Goal: Task Accomplishment & Management: Use online tool/utility

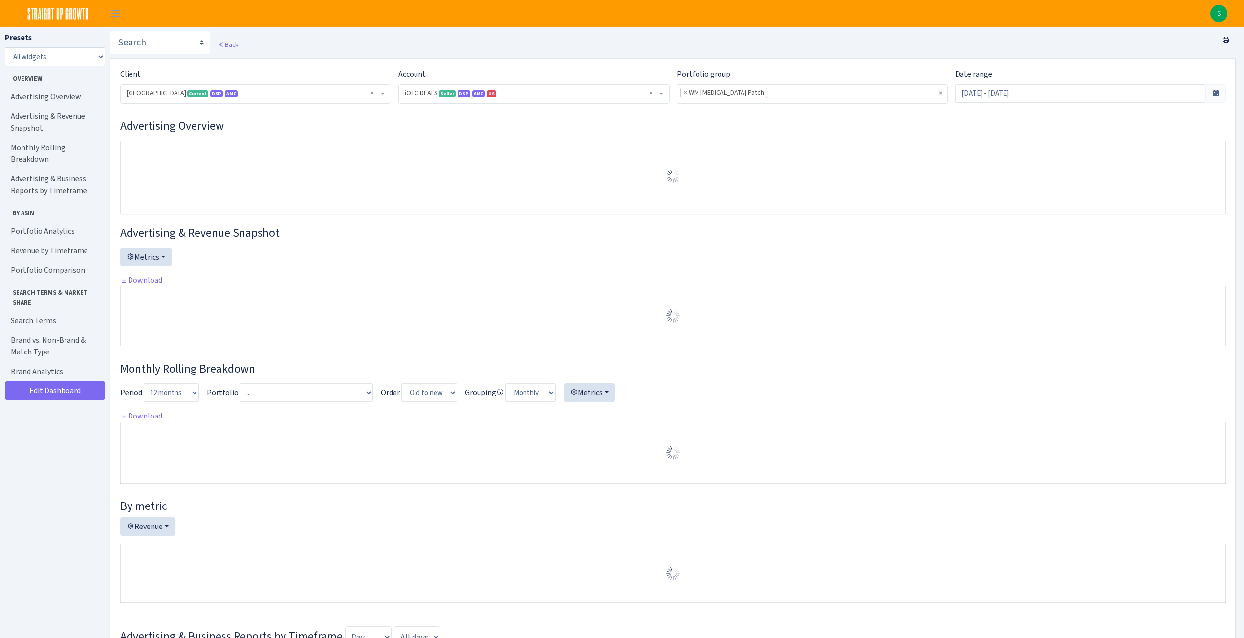
select select "1442369718141634"
click at [77, 61] on select "All widgets" at bounding box center [55, 56] width 100 height 19
click at [402, 58] on div "Back" at bounding box center [673, 44] width 1126 height 27
click at [47, 17] on img at bounding box center [58, 13] width 81 height 27
click at [109, 14] on span "Toggle navigation" at bounding box center [115, 13] width 15 height 11
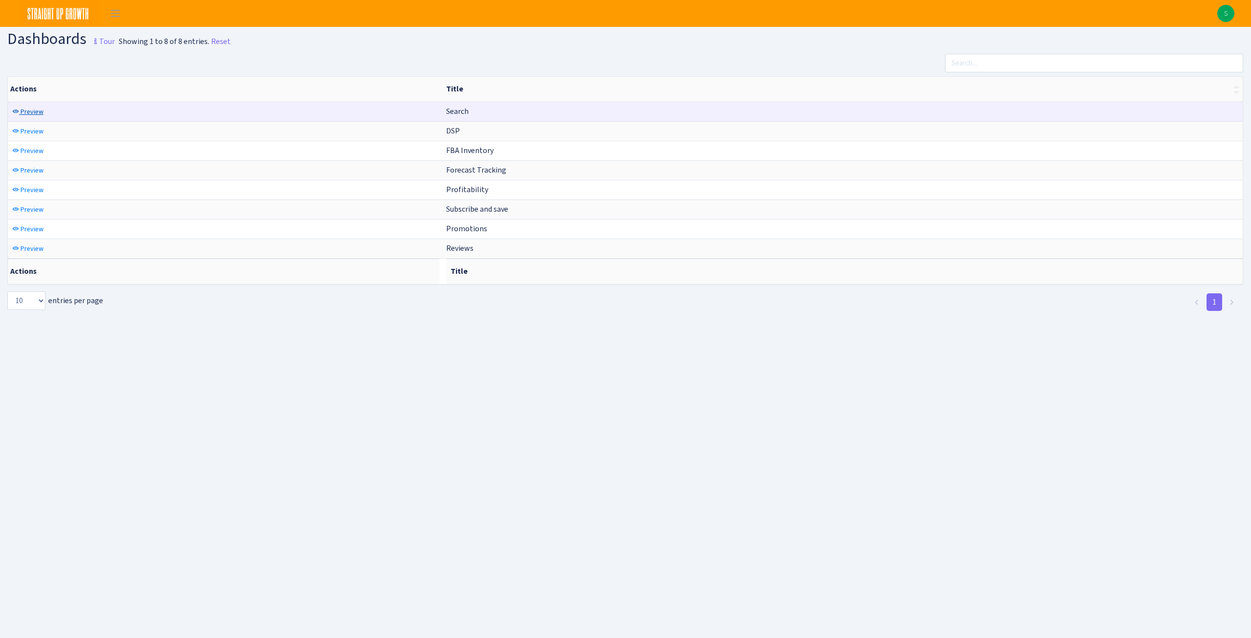
click at [34, 114] on span "Preview" at bounding box center [32, 111] width 23 height 9
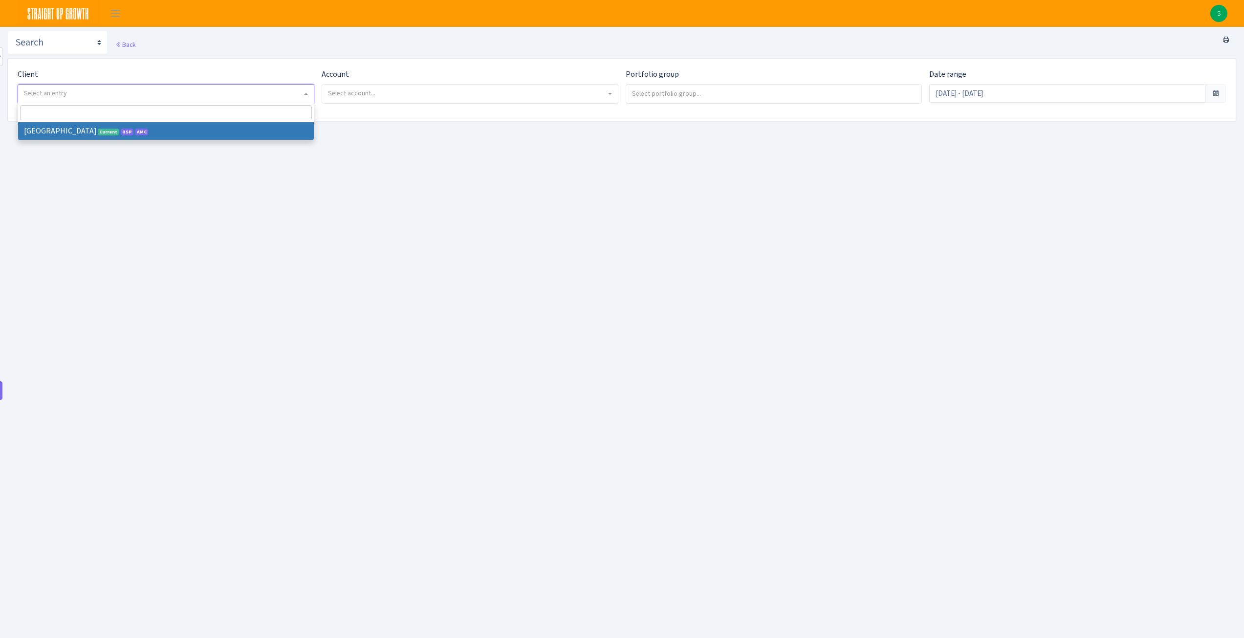
click at [213, 90] on span "Select an entry" at bounding box center [163, 93] width 278 height 10
select select "128"
select select
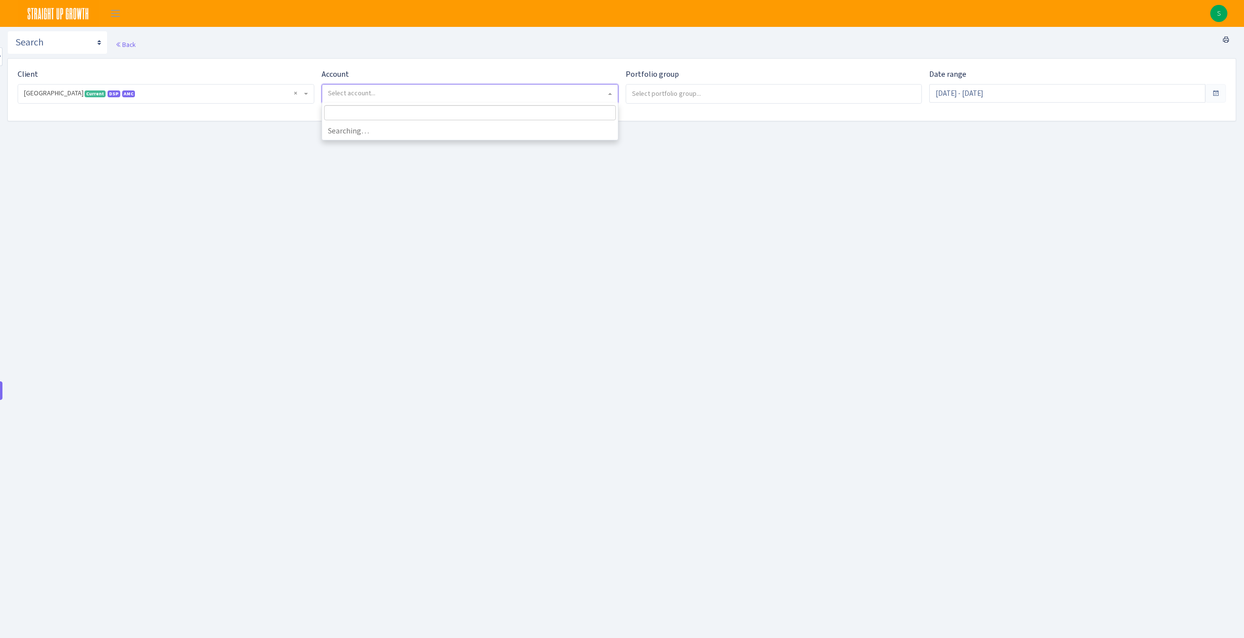
click at [446, 93] on span "Select account..." at bounding box center [467, 93] width 278 height 10
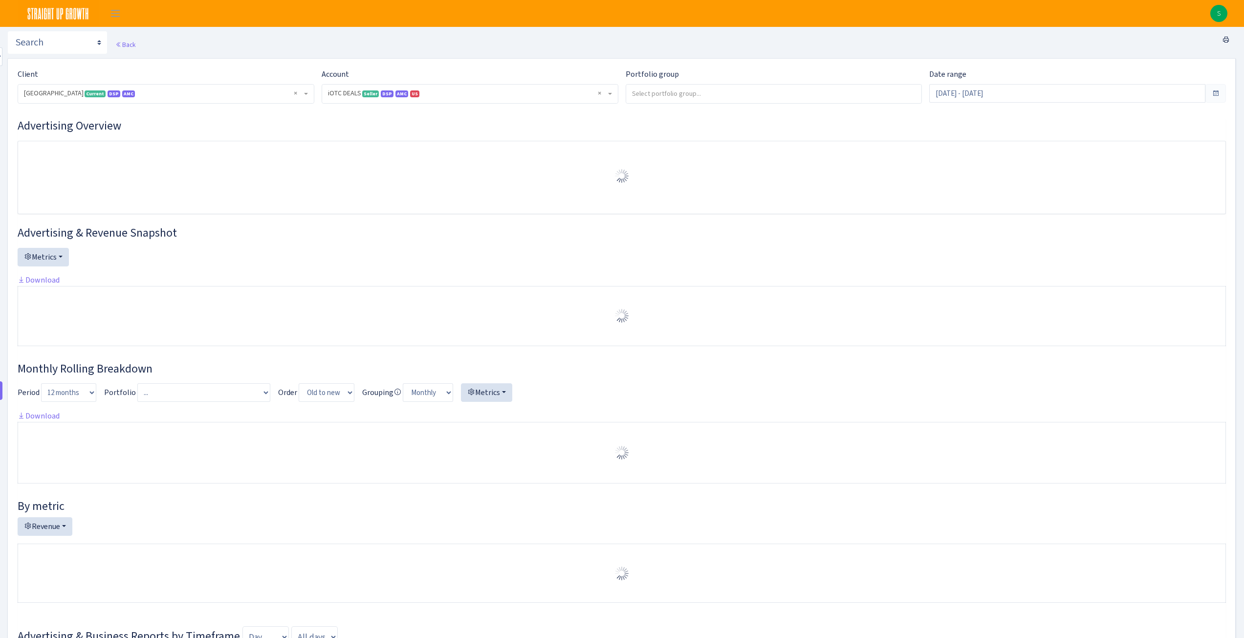
select select "1442369718141634"
click at [1219, 93] on span at bounding box center [1216, 93] width 8 height 8
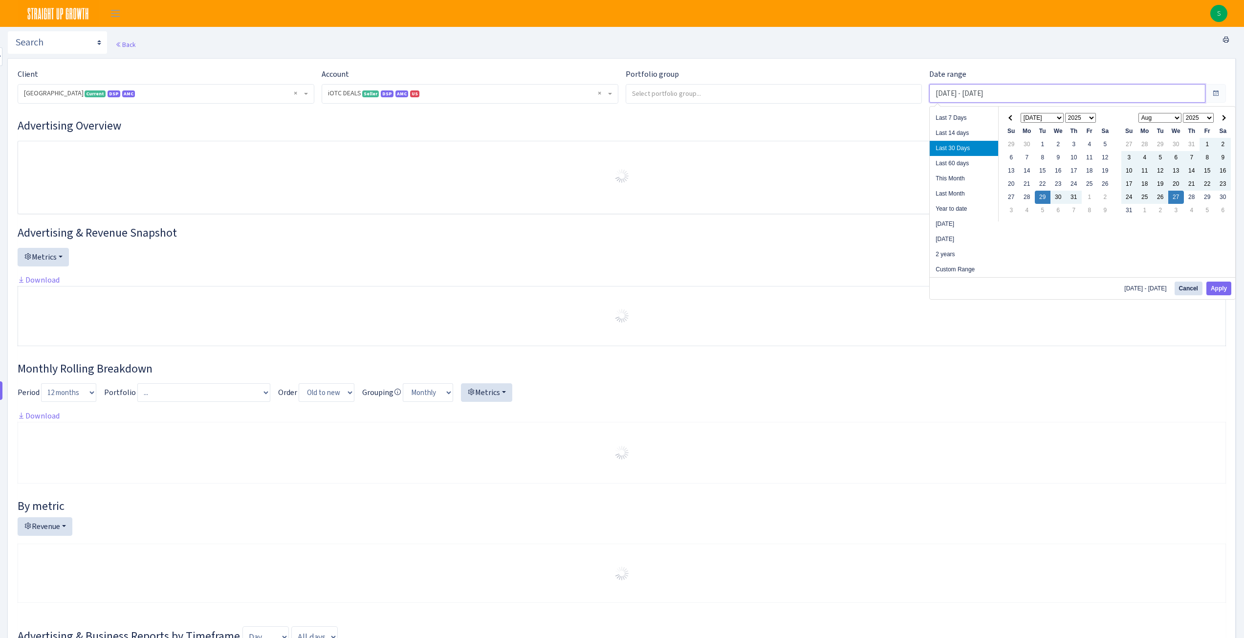
click at [1153, 94] on input "Jul 29, 2025 - Aug 27, 2025" at bounding box center [1067, 93] width 276 height 19
click at [950, 210] on li "Year to date" at bounding box center [964, 208] width 68 height 15
type input "[DATE] - [DATE]"
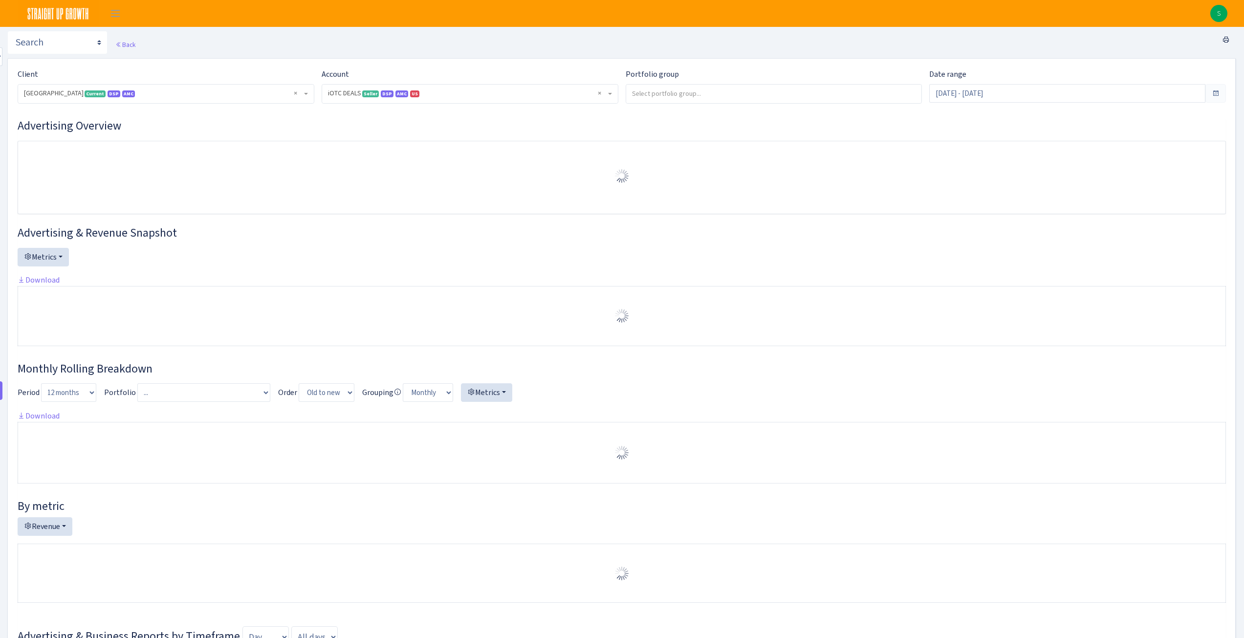
select select "1442369718141634"
